Goal: Register for event/course

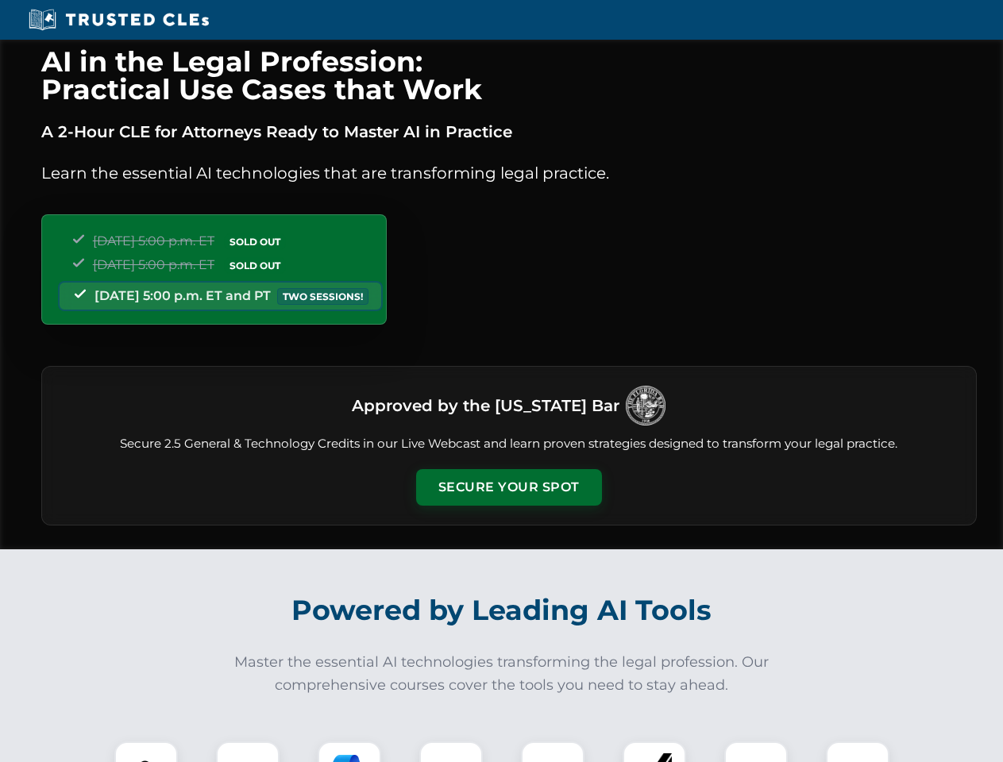
click at [508, 487] on button "Secure Your Spot" at bounding box center [509, 487] width 186 height 37
click at [146, 752] on img at bounding box center [146, 773] width 46 height 46
